Goal: Connect with others: Connect with others

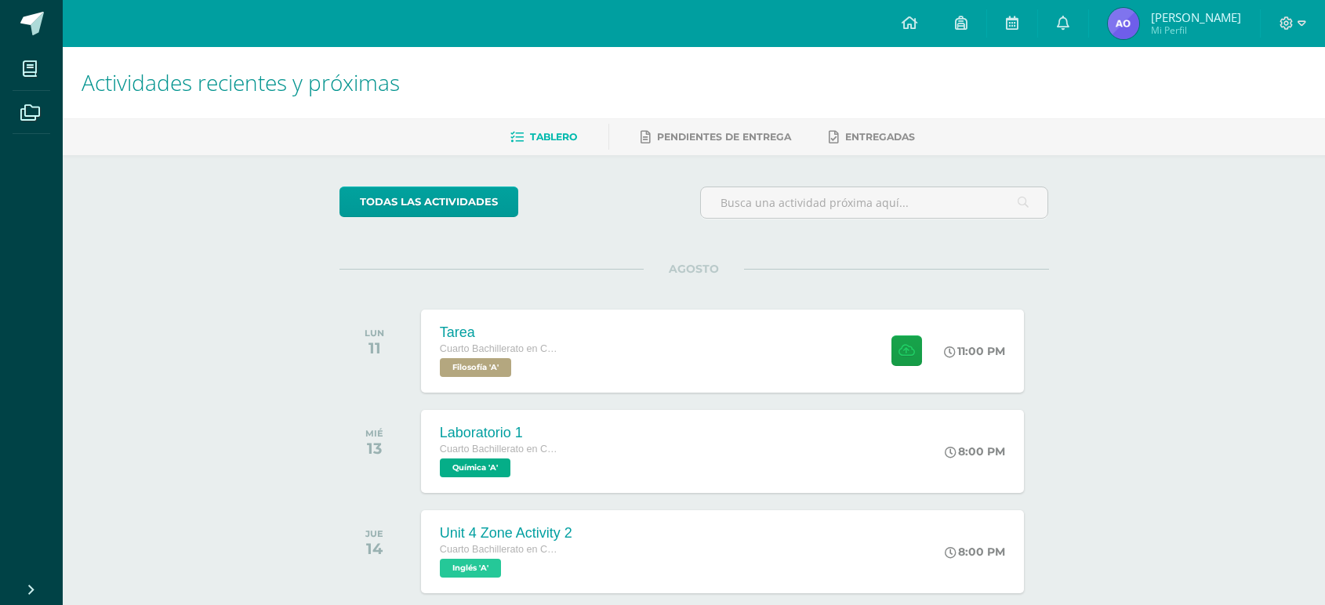
scroll to position [249, 0]
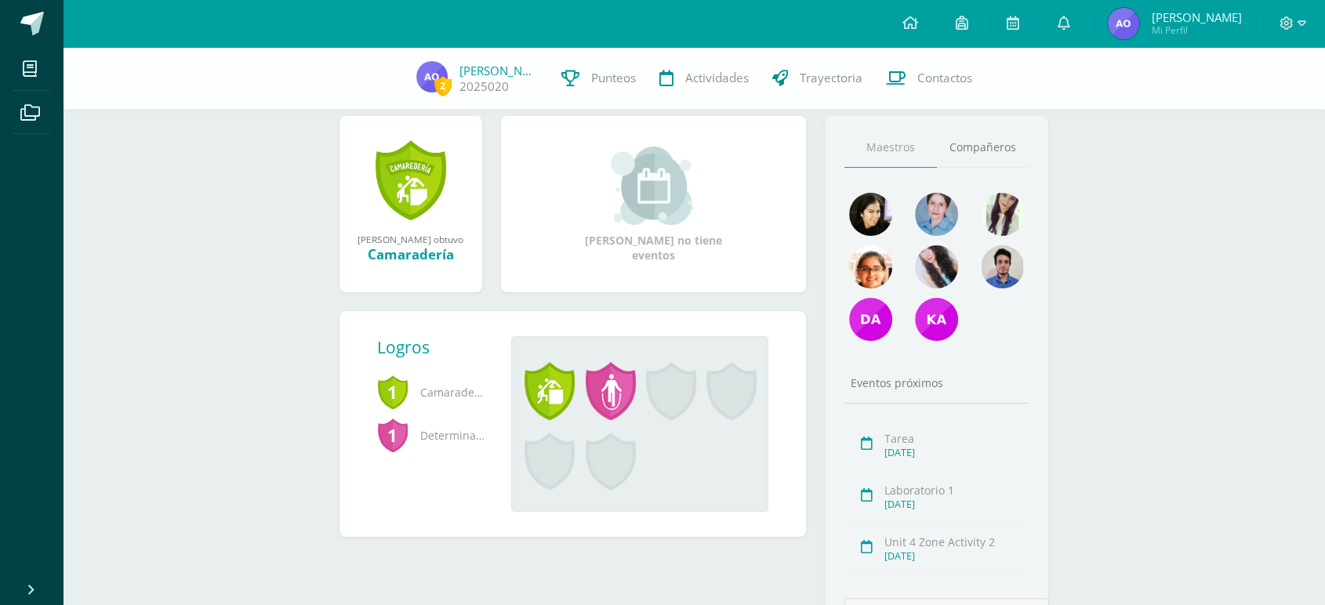
scroll to position [180, 0]
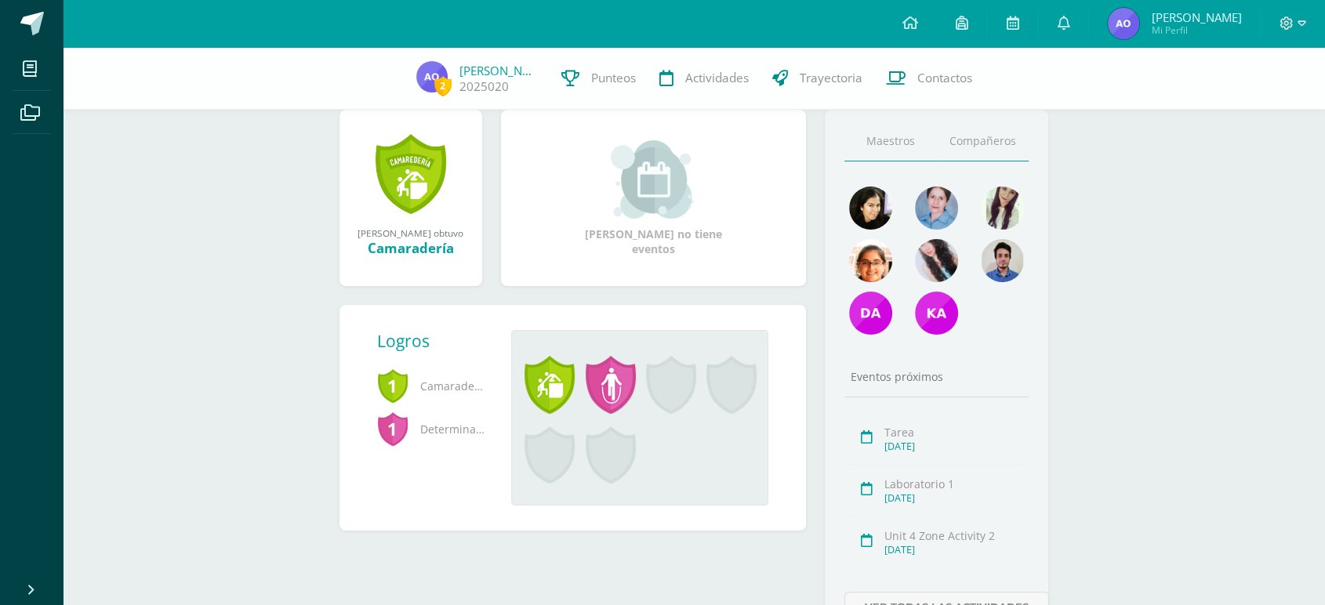
click at [942, 154] on link "Compañeros" at bounding box center [983, 142] width 93 height 40
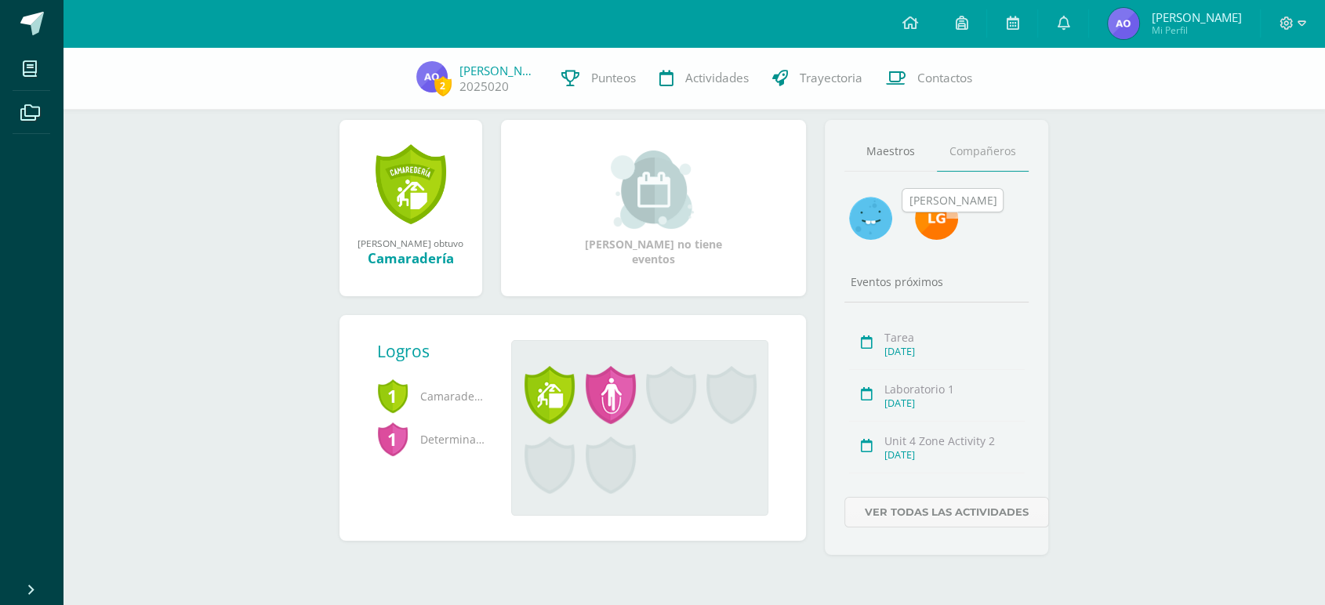
click at [929, 220] on img at bounding box center [936, 218] width 43 height 43
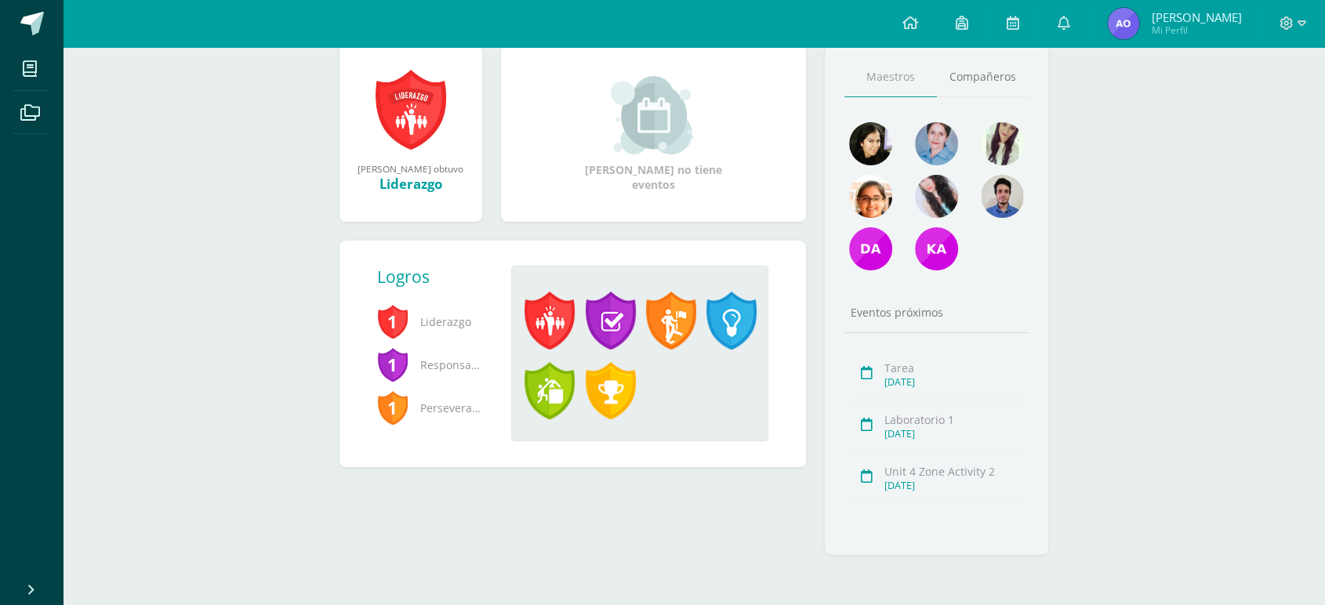
scroll to position [243, 0]
click at [575, 310] on span at bounding box center [550, 321] width 50 height 58
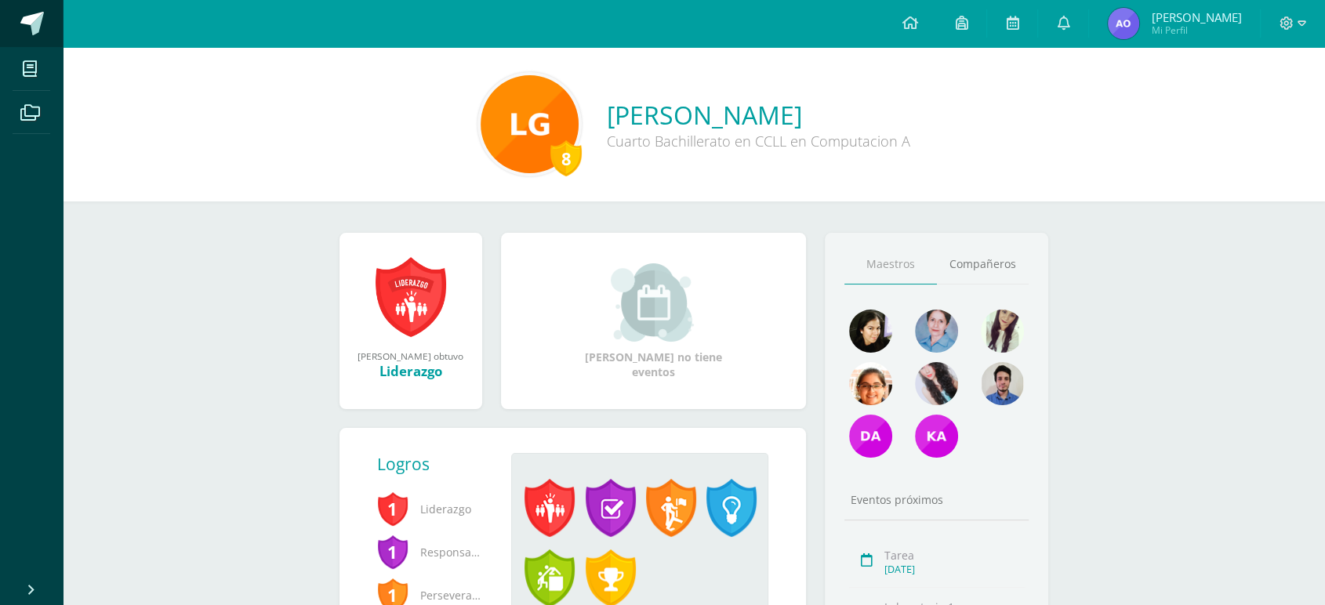
click at [24, 3] on link at bounding box center [31, 23] width 63 height 47
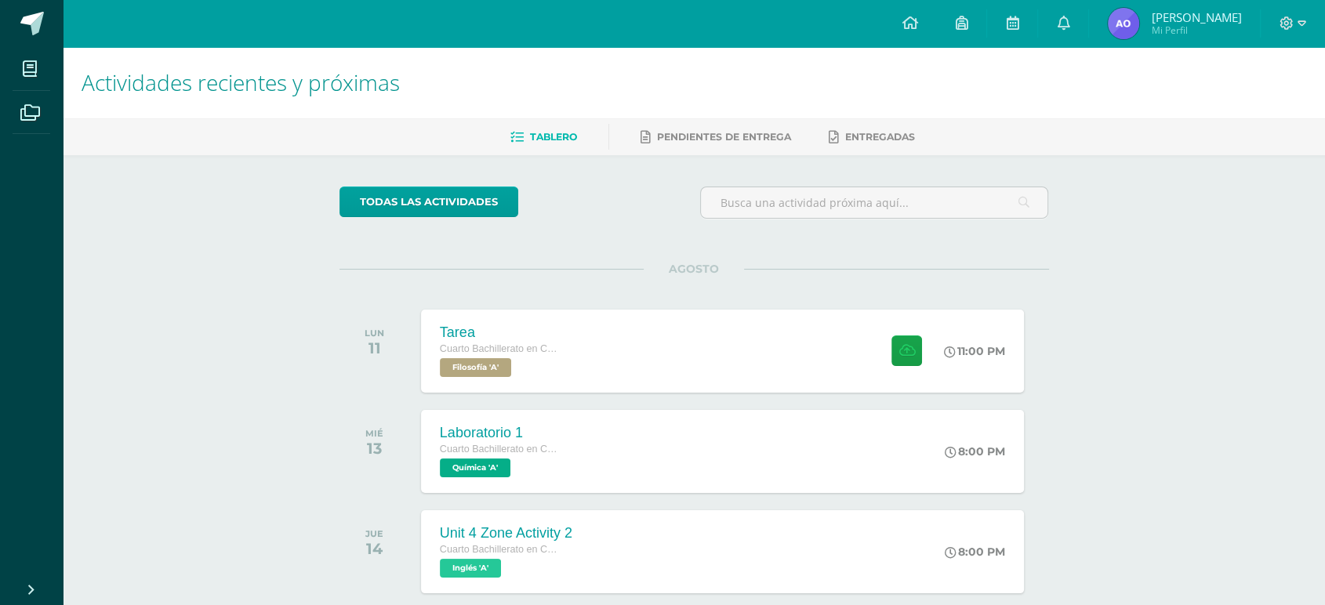
click at [1220, 40] on link "Angel Sebastian Mi Perfil" at bounding box center [1174, 23] width 171 height 47
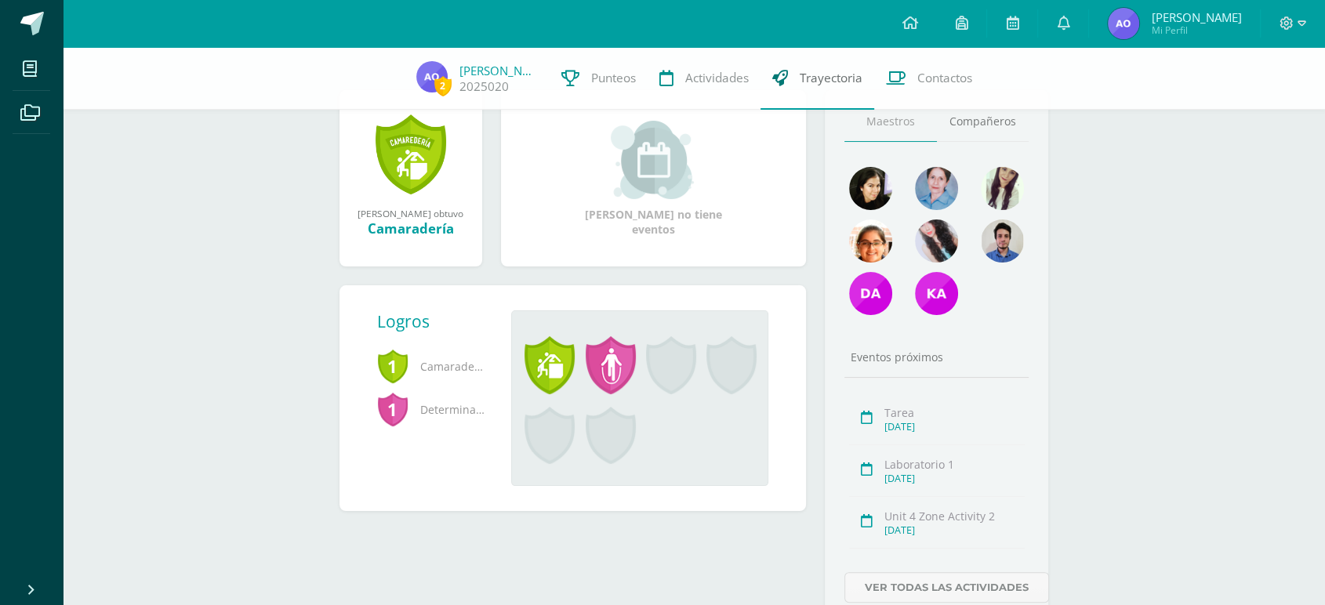
scroll to position [201, 0]
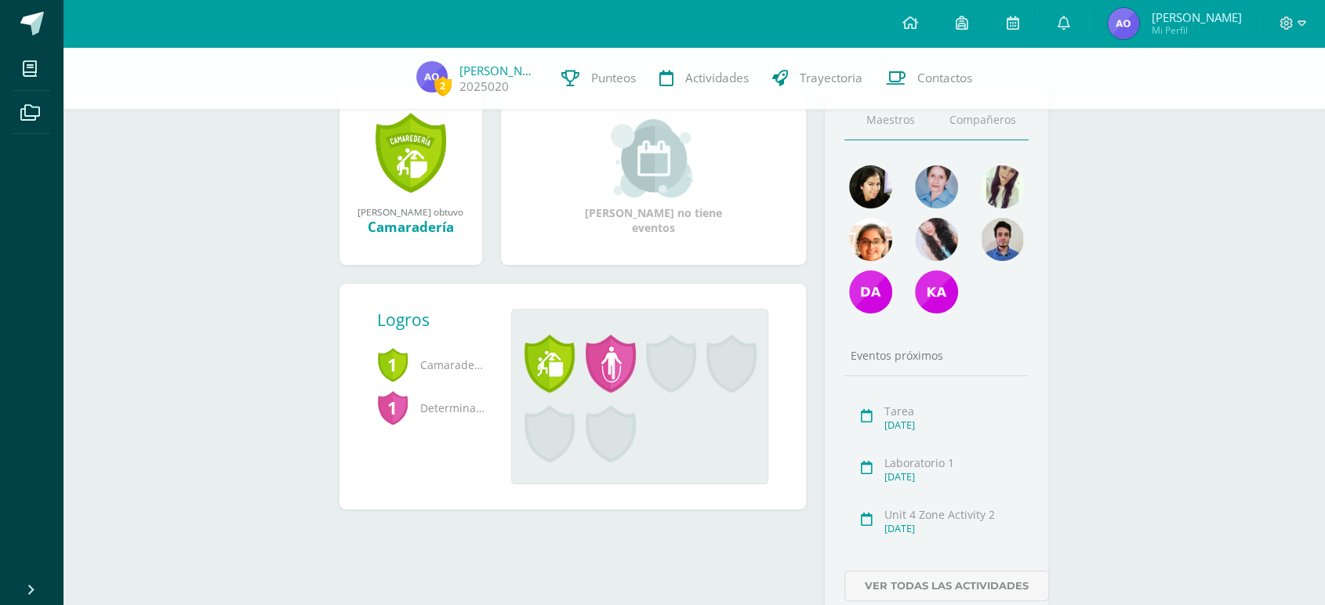
click at [1014, 140] on link "Compañeros" at bounding box center [983, 120] width 93 height 40
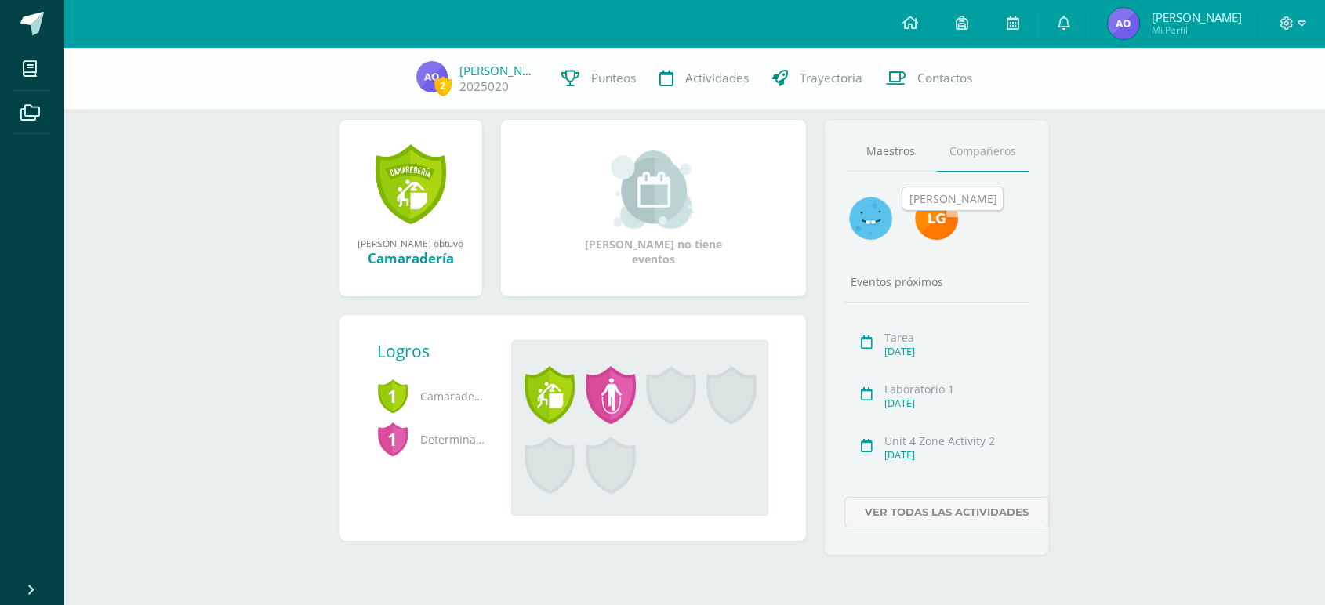
click at [921, 205] on img at bounding box center [936, 218] width 43 height 43
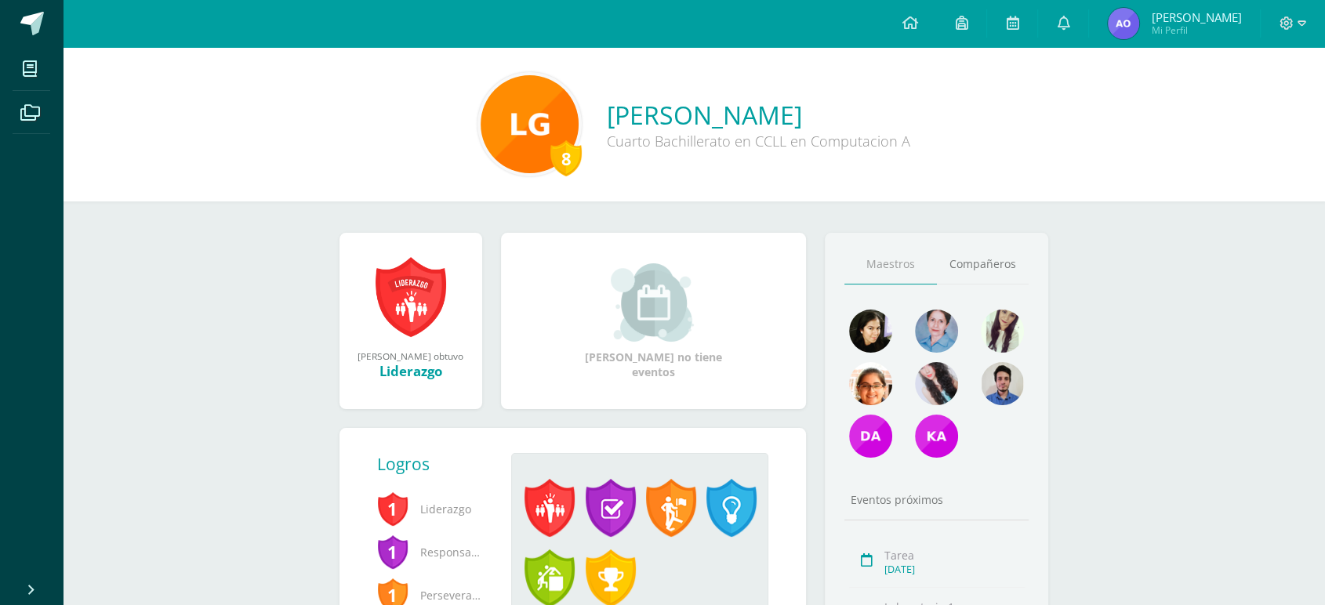
scroll to position [245, 0]
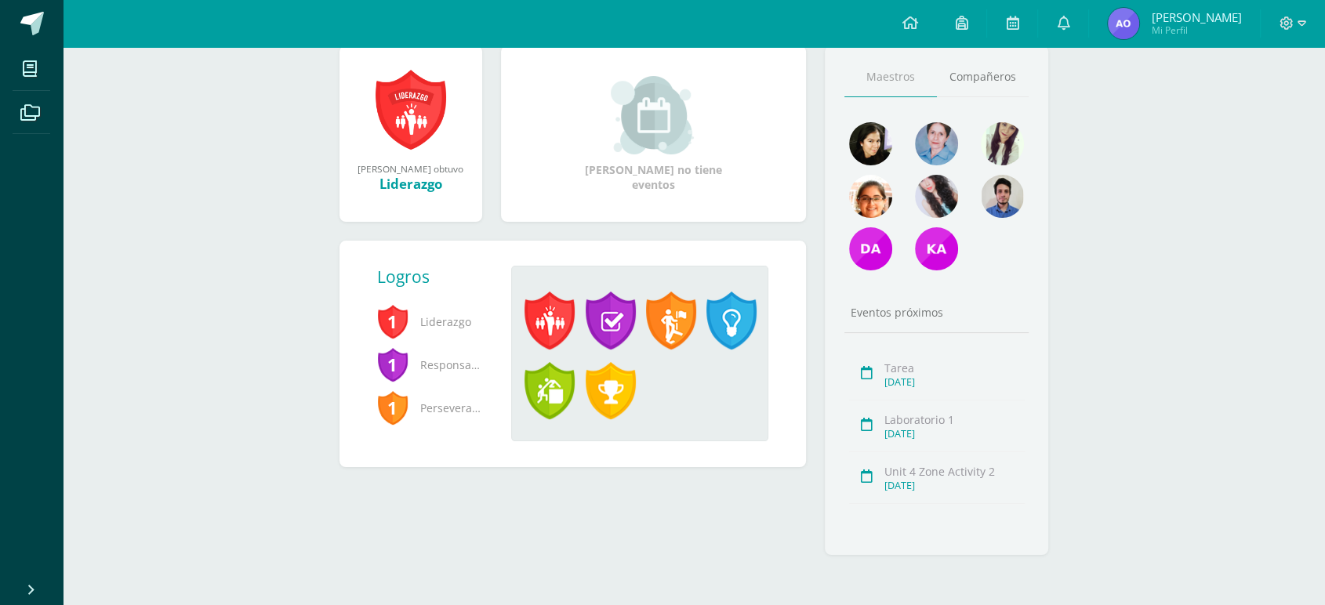
click at [564, 292] on span at bounding box center [550, 321] width 50 height 58
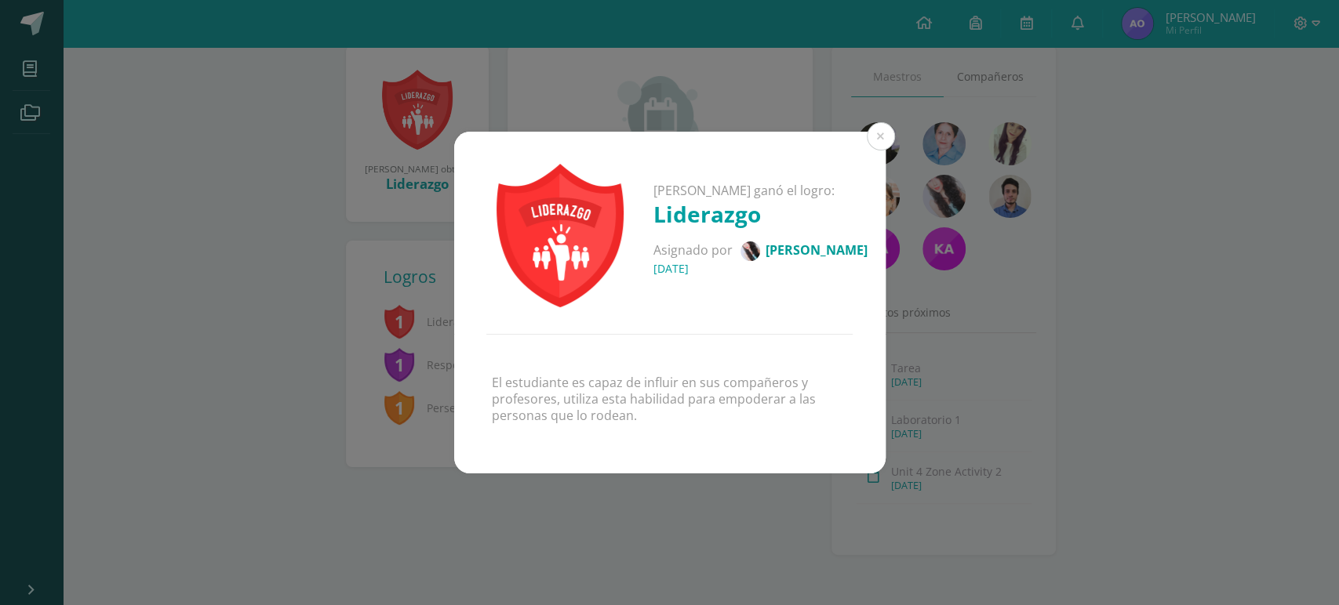
click at [1249, 388] on div "Luis Enrique ganó el logro: Liderazgo Asignado por Andrea Cabrera 16 de Julio d…" at bounding box center [669, 303] width 1326 height 343
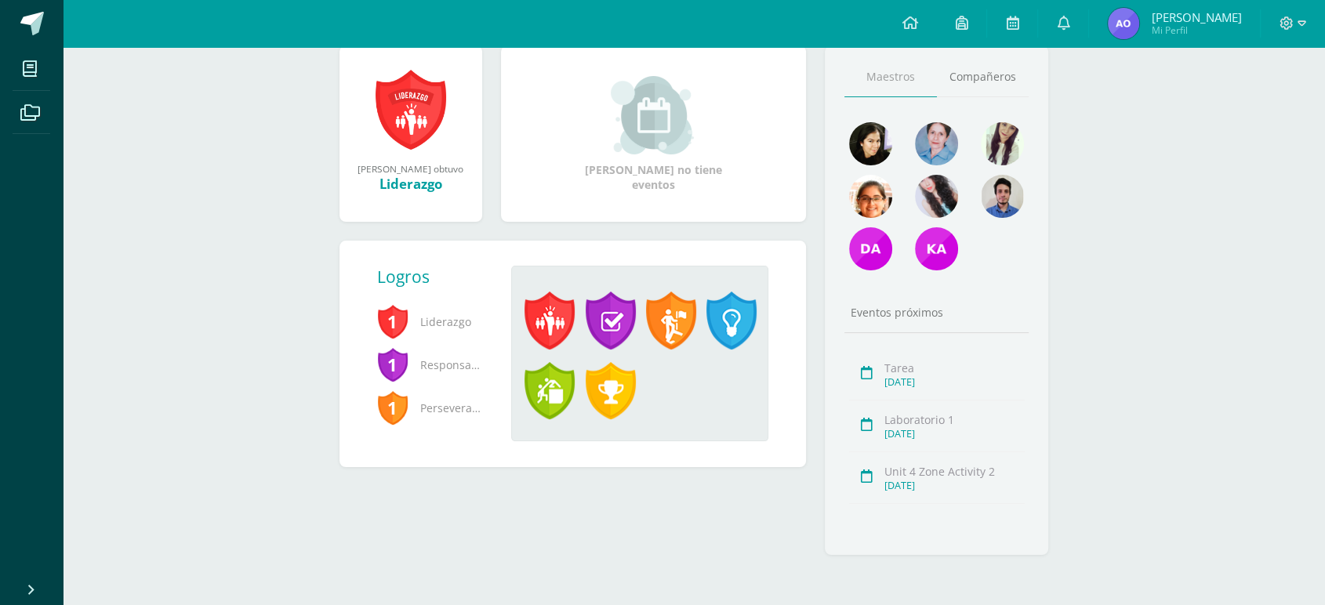
scroll to position [0, 0]
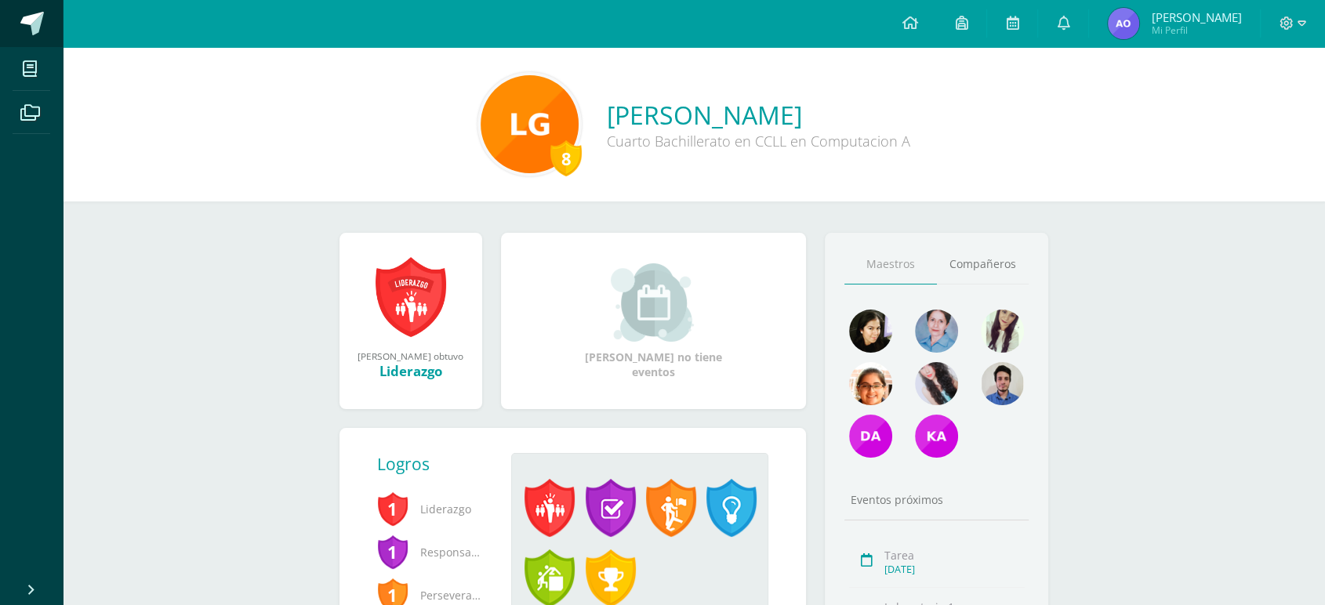
click at [9, 17] on link at bounding box center [31, 23] width 63 height 47
